Goal: Complete application form

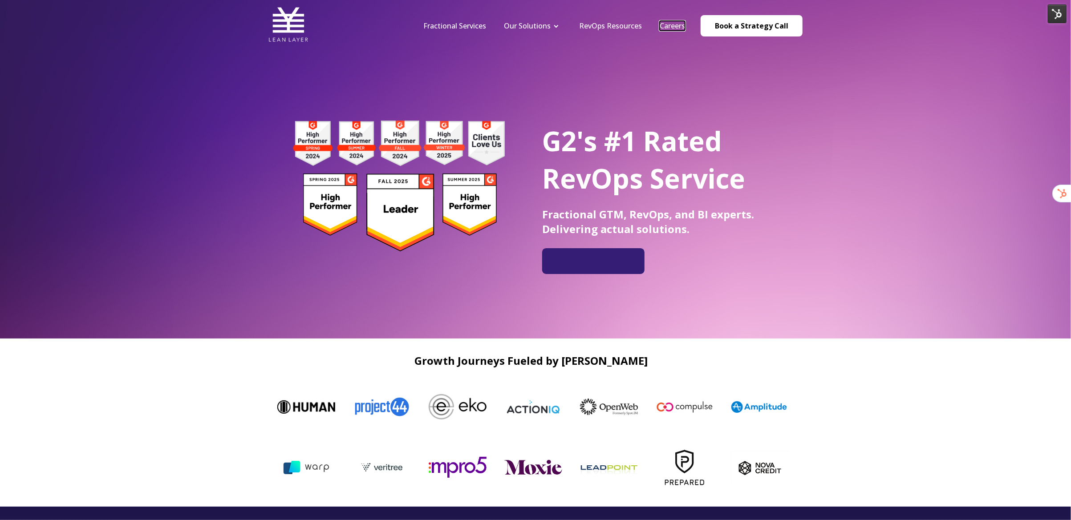
click at [675, 28] on link "Careers" at bounding box center [671, 26] width 25 height 10
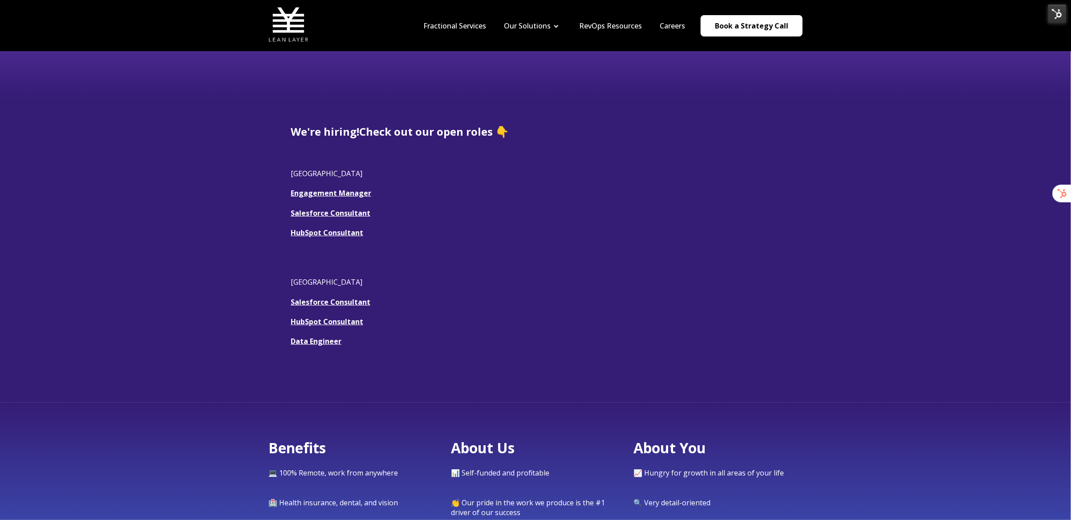
scroll to position [187, 0]
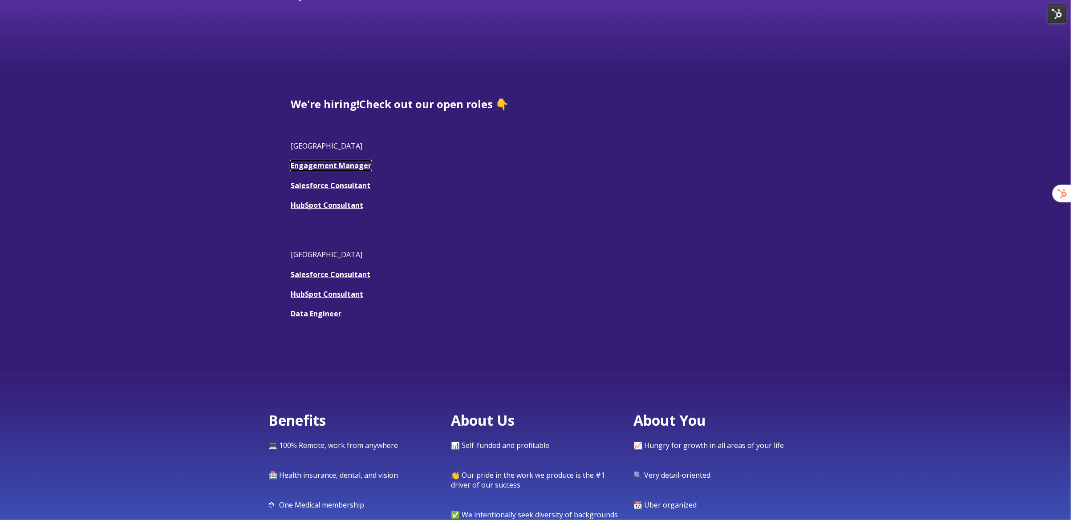
click at [345, 166] on link "Engagement Manager" at bounding box center [331, 166] width 81 height 10
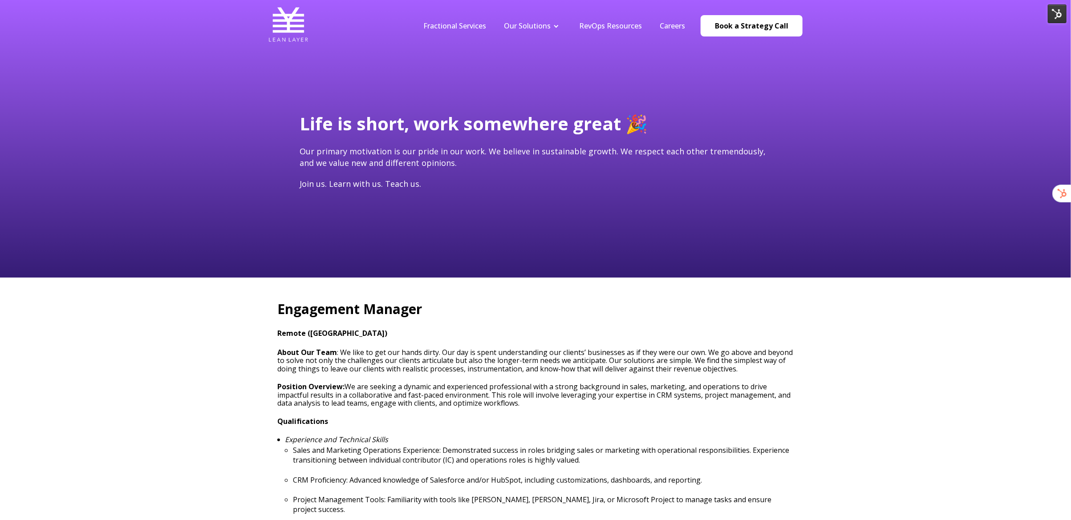
type input "[EMAIL_ADDRESS][DOMAIN_NAME]"
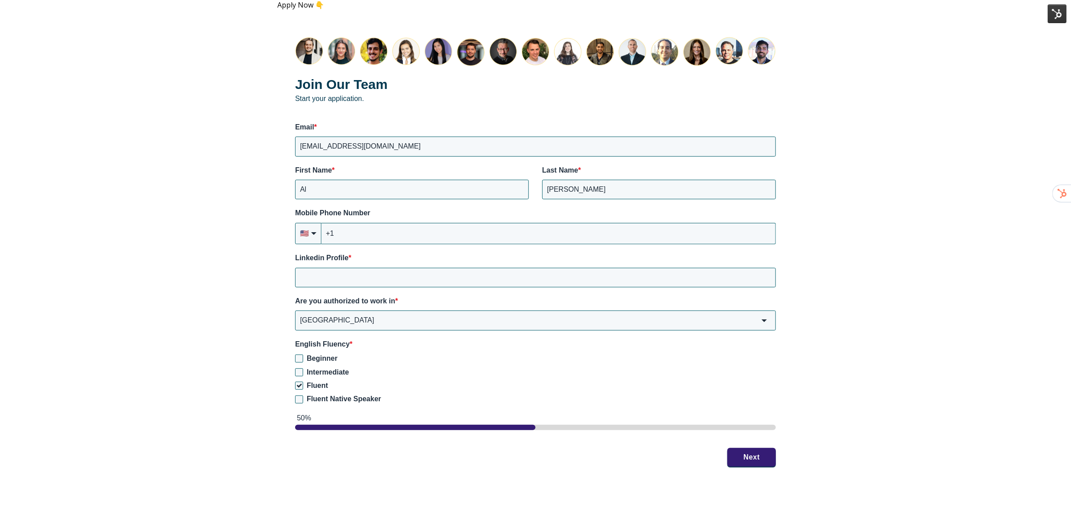
scroll to position [1188, 0]
click at [768, 447] on button "Next" at bounding box center [751, 456] width 49 height 19
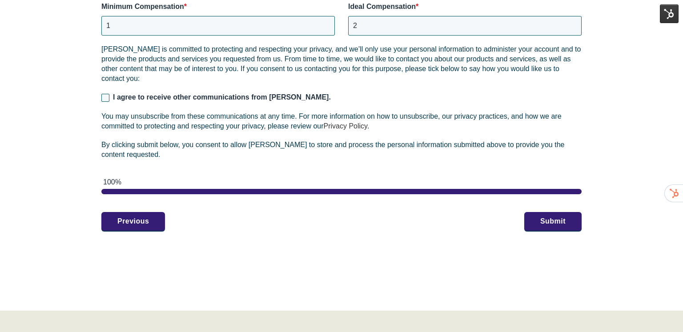
scroll to position [1402, 0]
